Goal: Information Seeking & Learning: Understand process/instructions

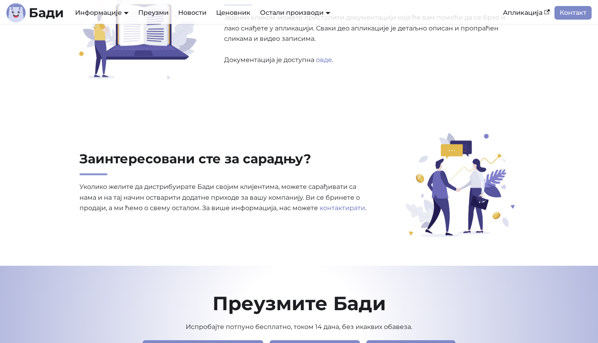
scroll to position [2589, 0]
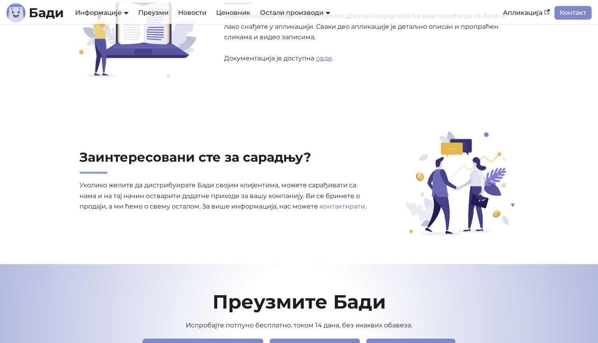
click at [322, 60] on link "овде" at bounding box center [324, 58] width 16 height 8
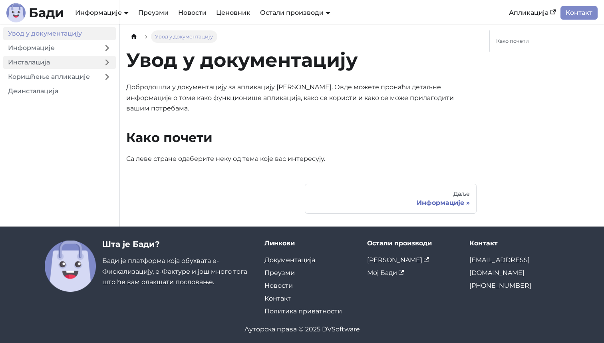
click at [87, 61] on link "Инсталација" at bounding box center [50, 62] width 95 height 13
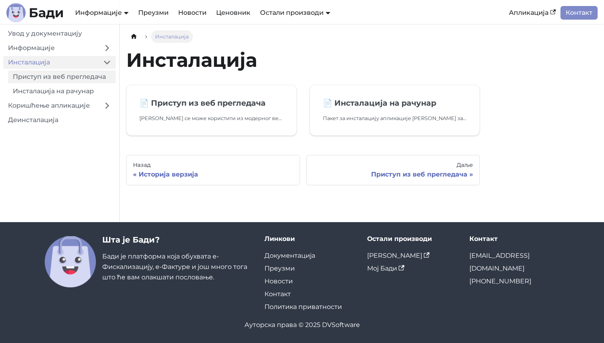
click at [86, 82] on link "Приступ из веб прегледача" at bounding box center [62, 76] width 108 height 13
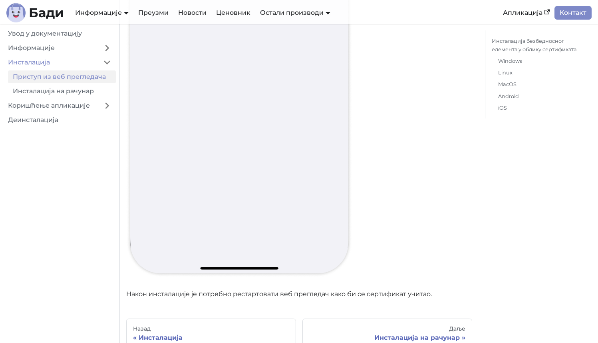
scroll to position [9968, 0]
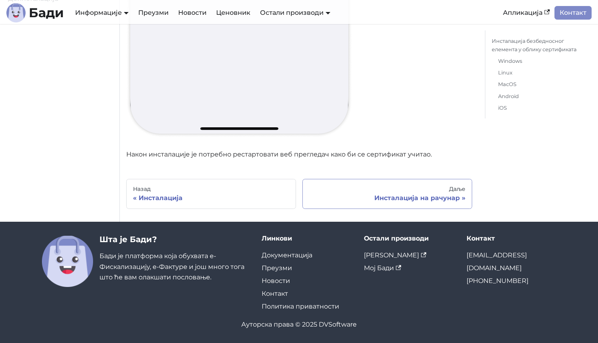
click at [429, 200] on div "Инсталација на рачунар" at bounding box center [387, 198] width 156 height 8
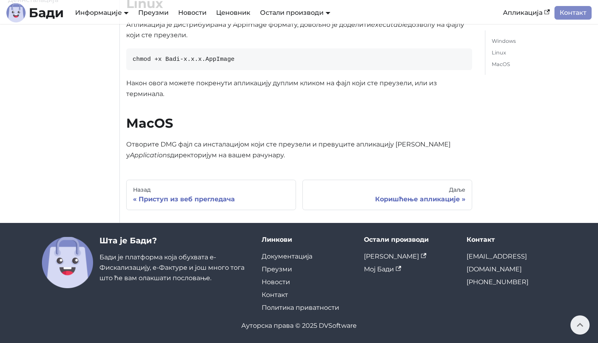
scroll to position [253, 0]
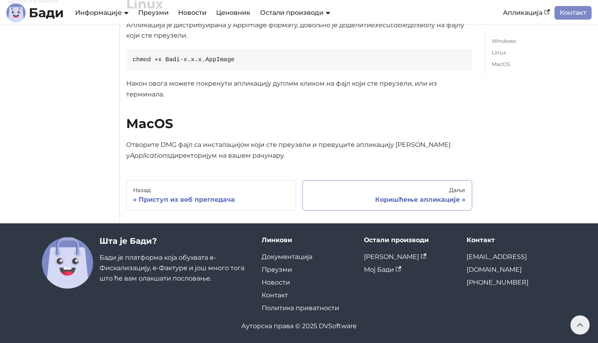
click at [416, 204] on link "Даље Коришћење апликације" at bounding box center [388, 195] width 170 height 30
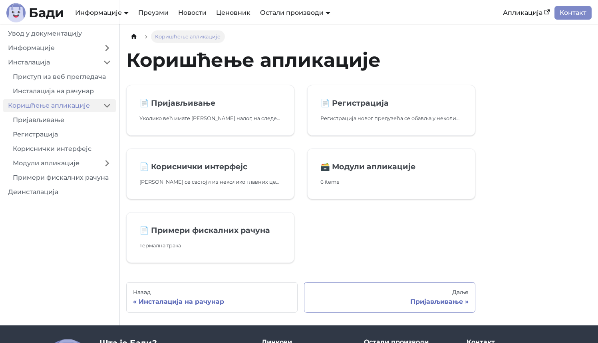
click at [427, 303] on div "Пријављивање" at bounding box center [390, 301] width 158 height 8
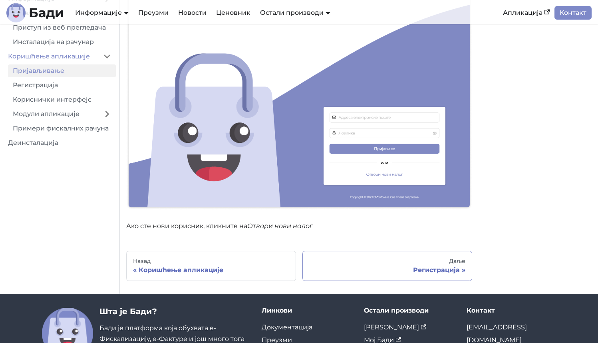
scroll to position [130, 0]
click at [429, 269] on div "Регистрација" at bounding box center [387, 269] width 156 height 8
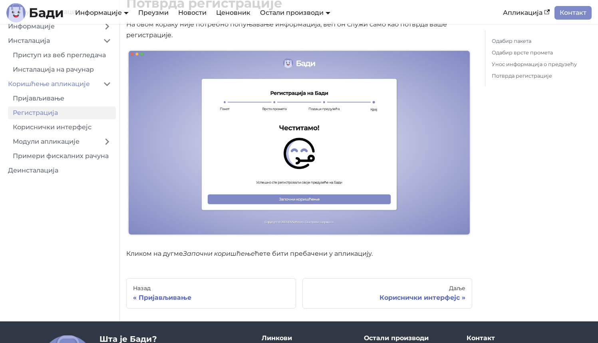
scroll to position [1624, 0]
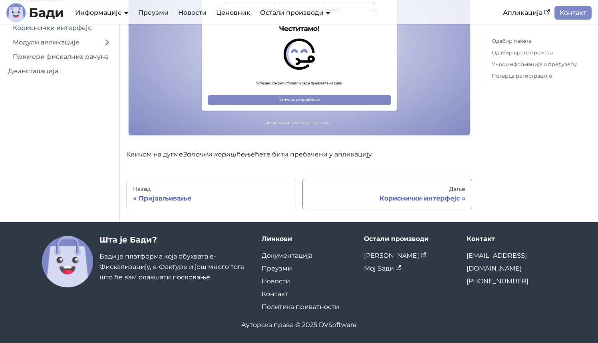
click at [451, 199] on div "Кориснички интерфејс" at bounding box center [387, 198] width 156 height 8
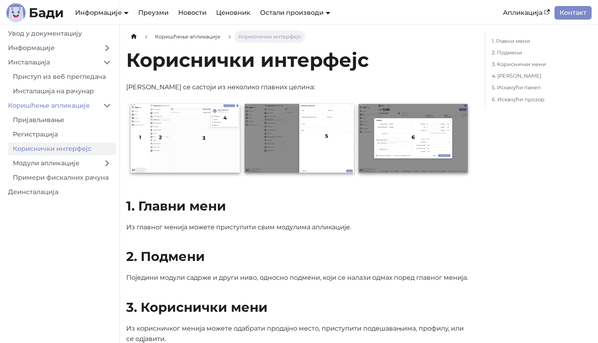
click at [214, 153] on img at bounding box center [299, 140] width 346 height 78
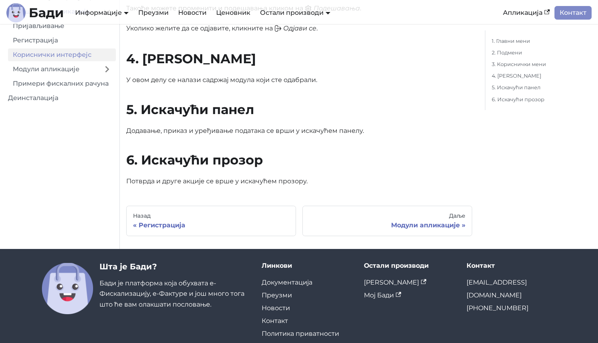
scroll to position [792, 0]
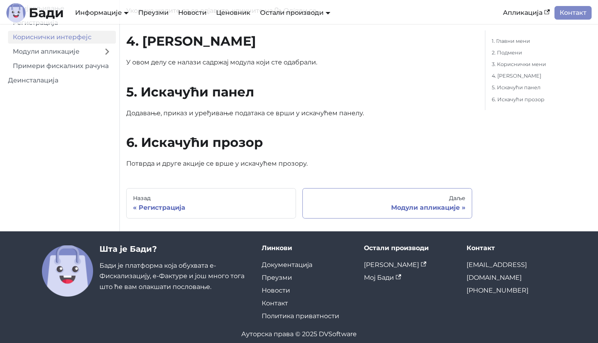
click at [397, 203] on div "Модули апликације" at bounding box center [387, 207] width 156 height 8
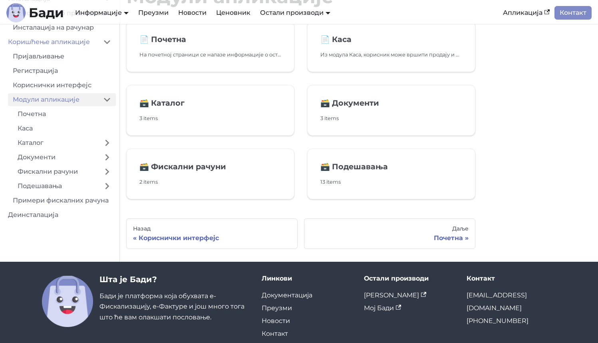
scroll to position [71, 0]
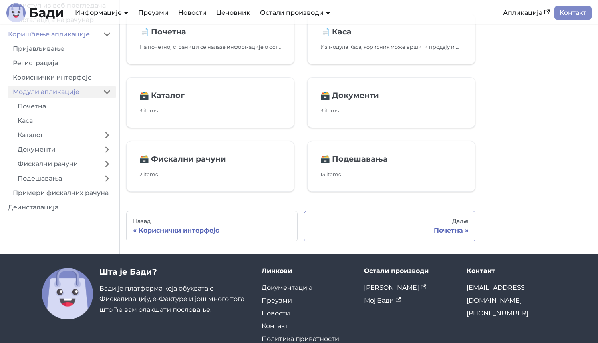
click at [445, 233] on div "Почетна" at bounding box center [390, 230] width 158 height 8
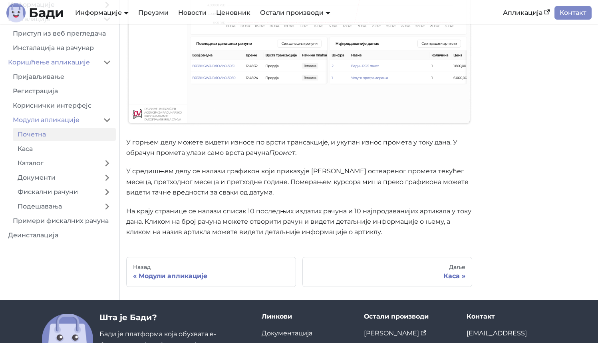
scroll to position [225, 0]
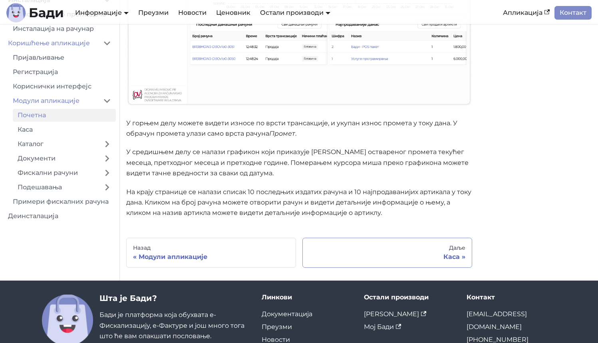
click at [439, 247] on div "Даље" at bounding box center [387, 247] width 156 height 7
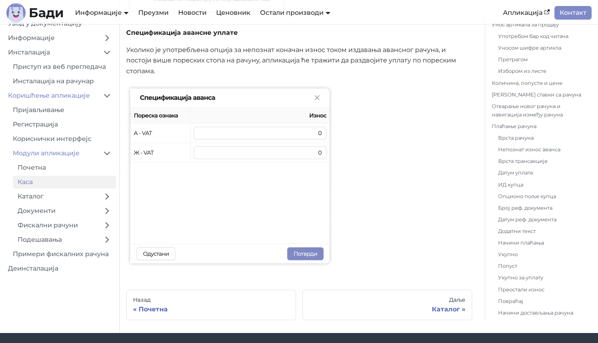
scroll to position [3952, 0]
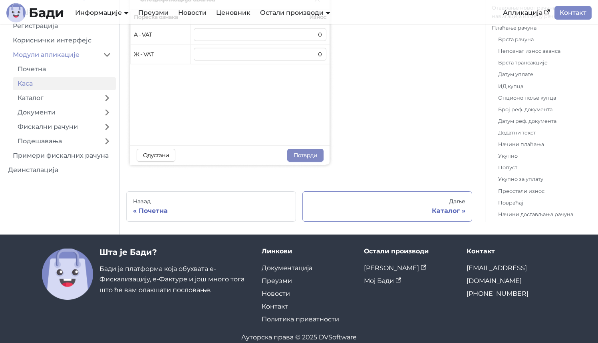
click at [446, 207] on div "Каталог" at bounding box center [387, 211] width 156 height 8
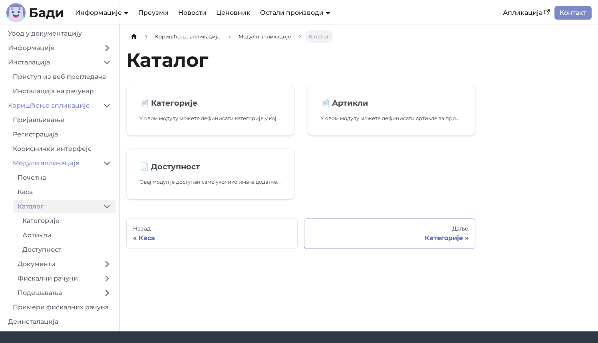
click at [449, 235] on div "Категорије" at bounding box center [390, 238] width 158 height 8
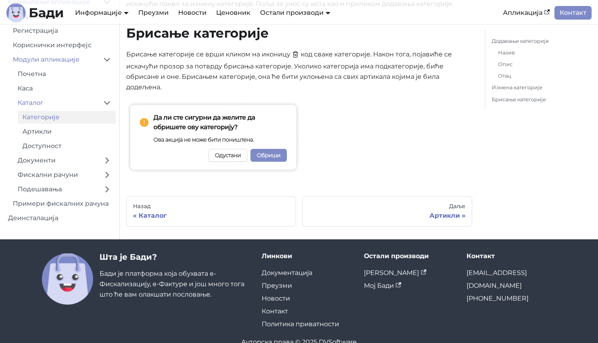
scroll to position [799, 0]
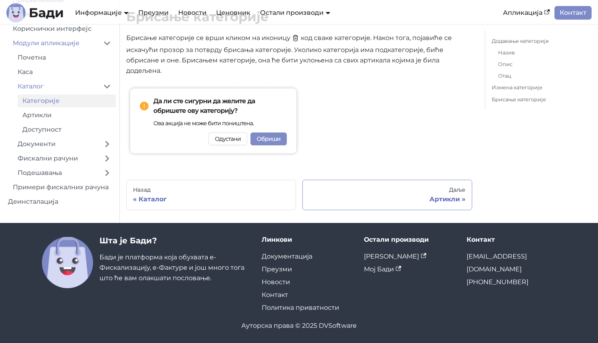
click at [417, 197] on div "Артикли" at bounding box center [387, 199] width 156 height 8
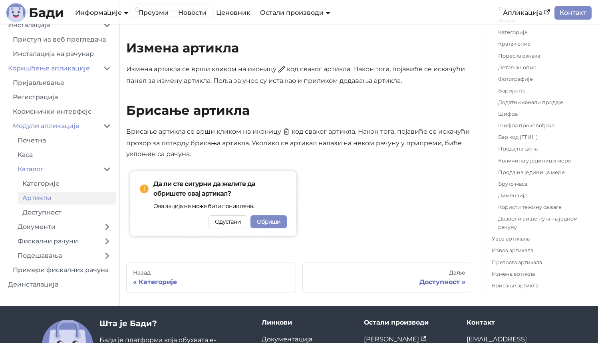
scroll to position [3203, 0]
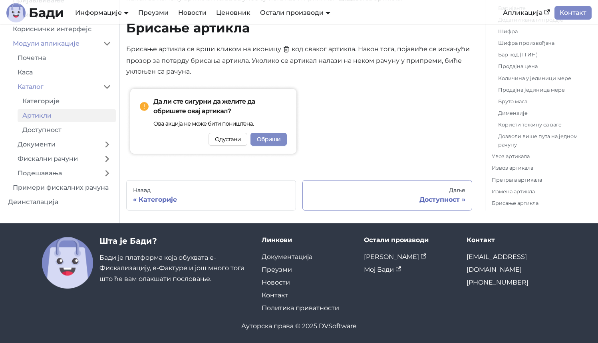
click at [429, 192] on div "Даље" at bounding box center [387, 190] width 156 height 7
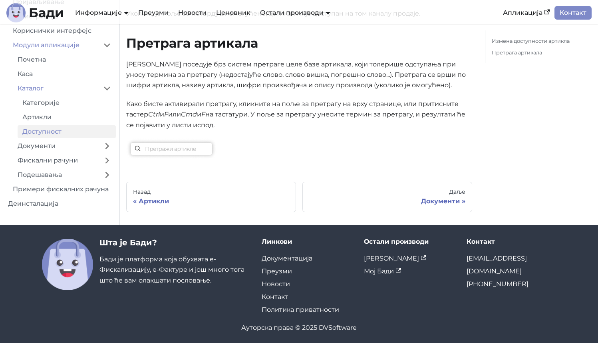
scroll to position [461, 0]
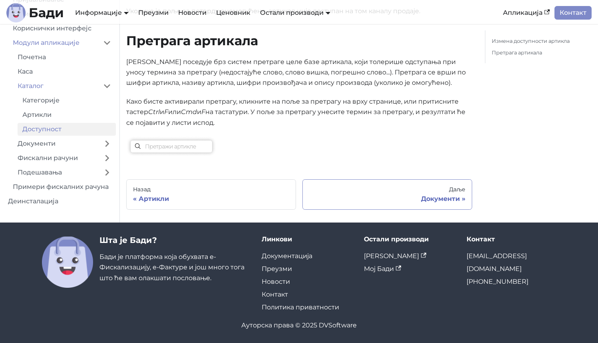
click at [416, 189] on div "Даље" at bounding box center [387, 189] width 156 height 7
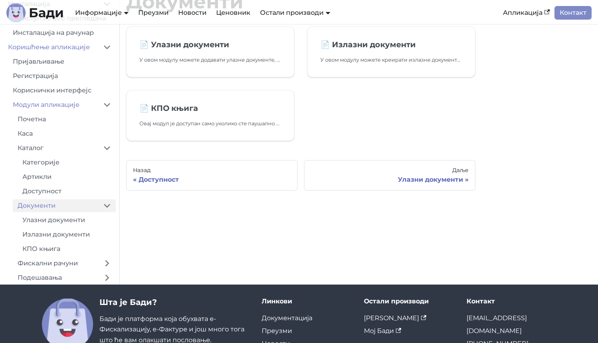
scroll to position [121, 0]
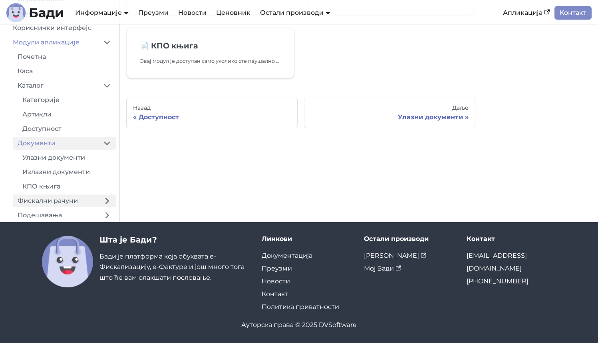
click at [70, 199] on link "Фискални рачуни" at bounding box center [56, 200] width 86 height 13
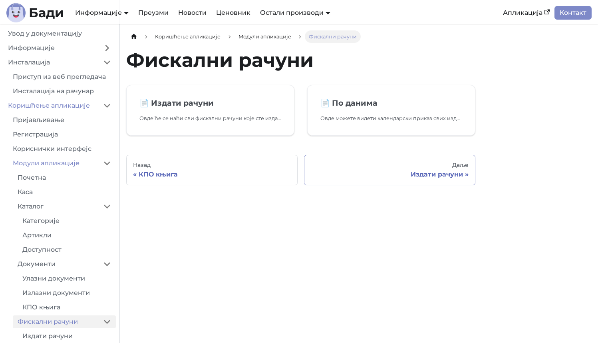
click at [429, 172] on div "Издати рачуни" at bounding box center [390, 174] width 158 height 8
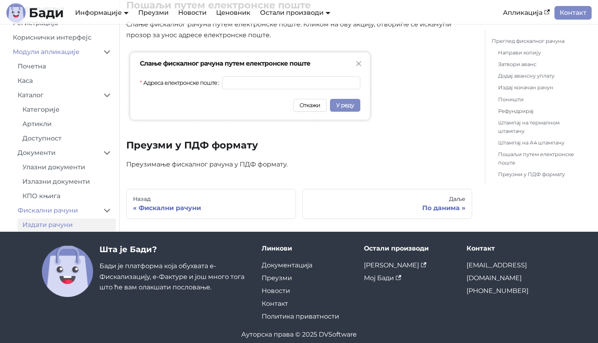
scroll to position [1896, 0]
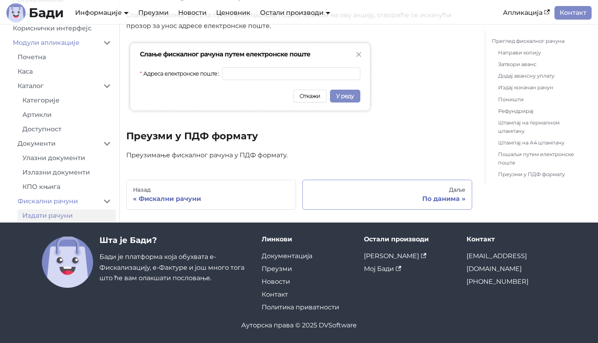
click at [447, 202] on div "По данима" at bounding box center [387, 199] width 156 height 8
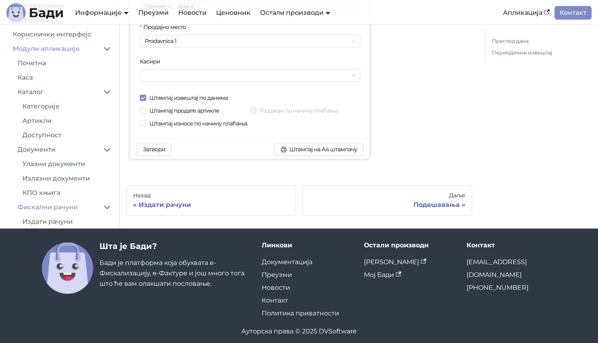
scroll to position [749, 0]
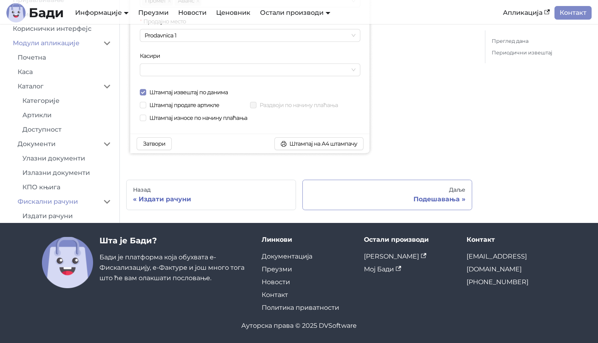
click at [433, 196] on div "Подешавања" at bounding box center [387, 199] width 156 height 8
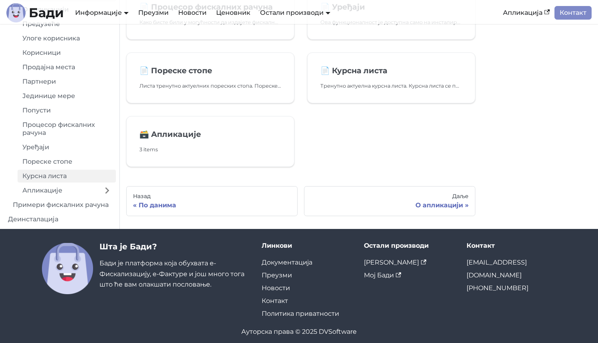
scroll to position [358, 0]
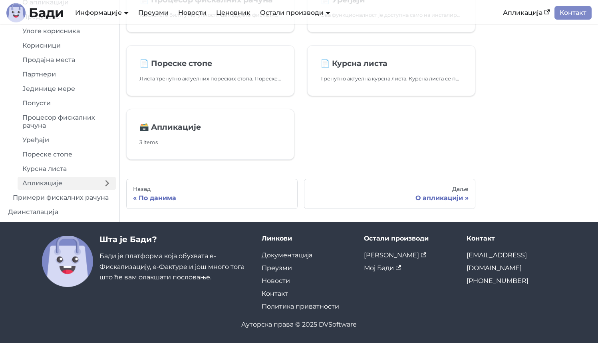
click at [85, 186] on link "Апликације" at bounding box center [58, 183] width 81 height 13
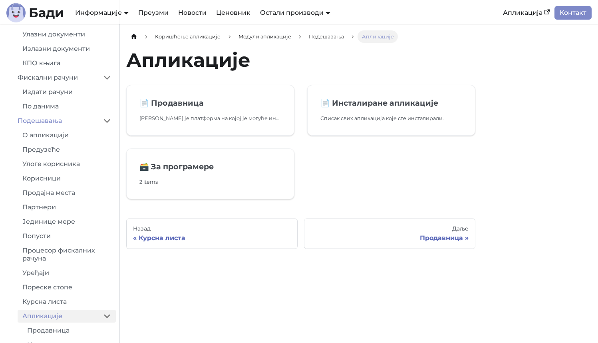
scroll to position [227, 0]
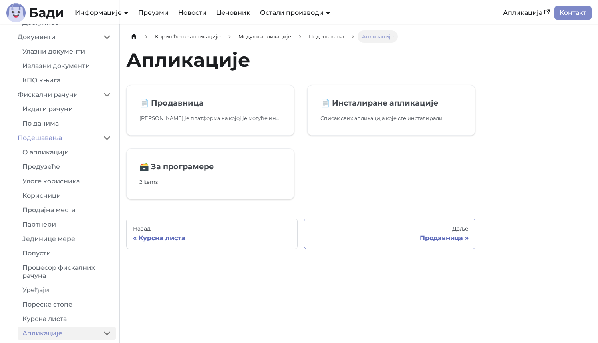
click at [452, 240] on div "Продавница" at bounding box center [390, 238] width 158 height 8
